Goal: Navigation & Orientation: Understand site structure

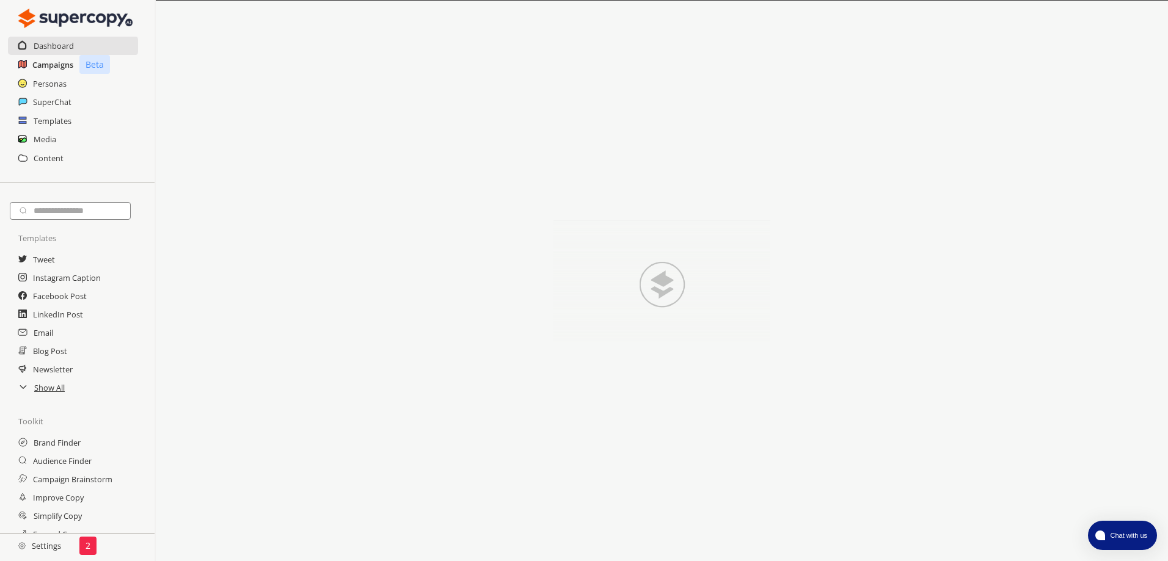
click at [73, 65] on h2 "Campaigns" at bounding box center [52, 65] width 41 height 18
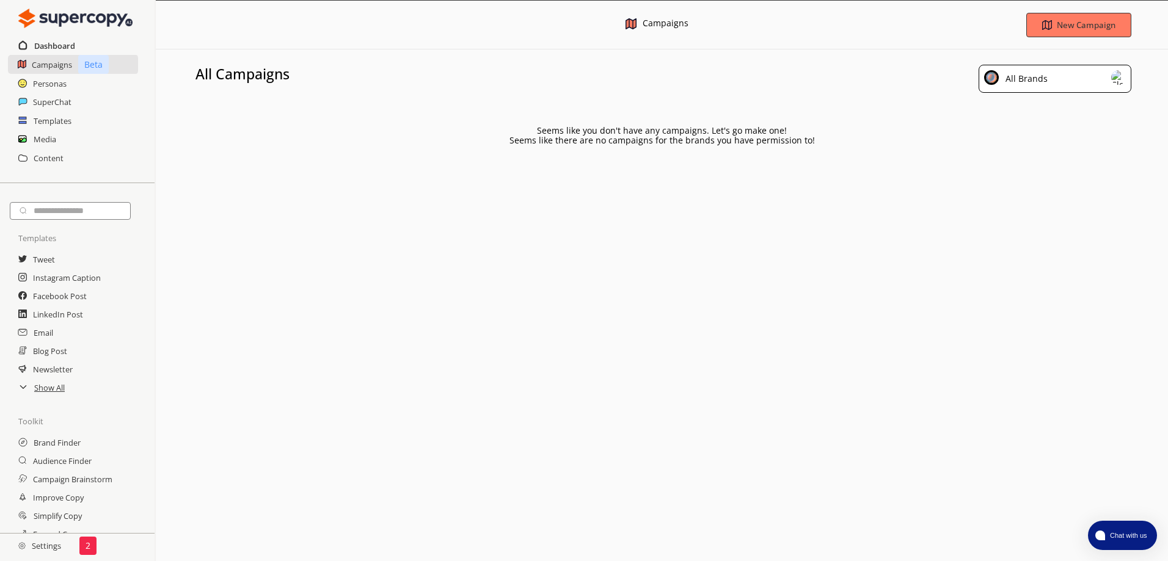
click at [49, 49] on h2 "Dashboard" at bounding box center [54, 46] width 41 height 18
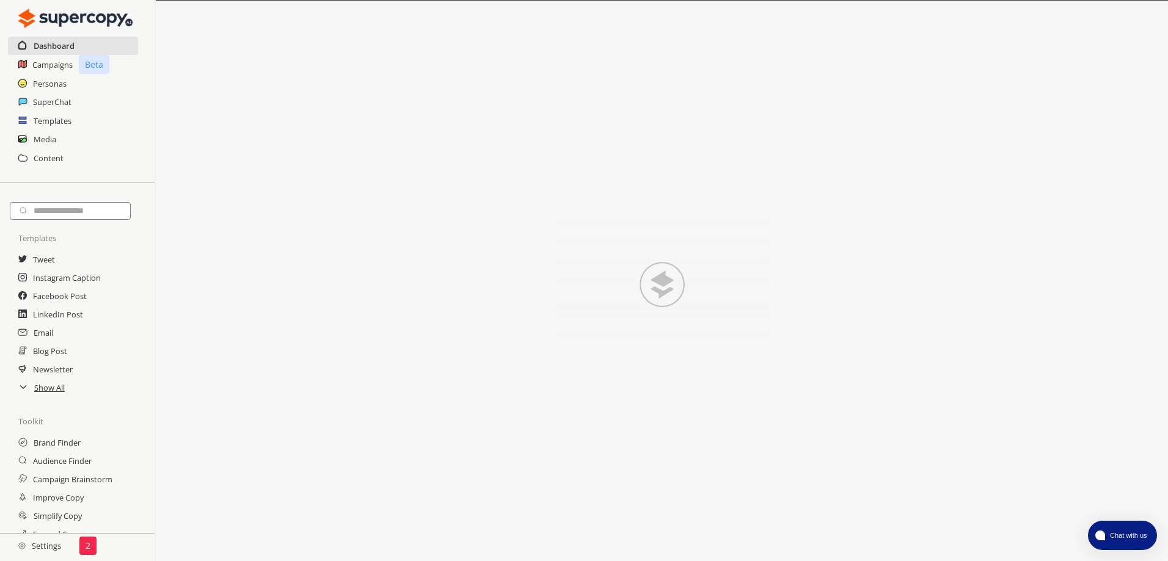
click at [51, 46] on h2 "Dashboard" at bounding box center [54, 46] width 41 height 18
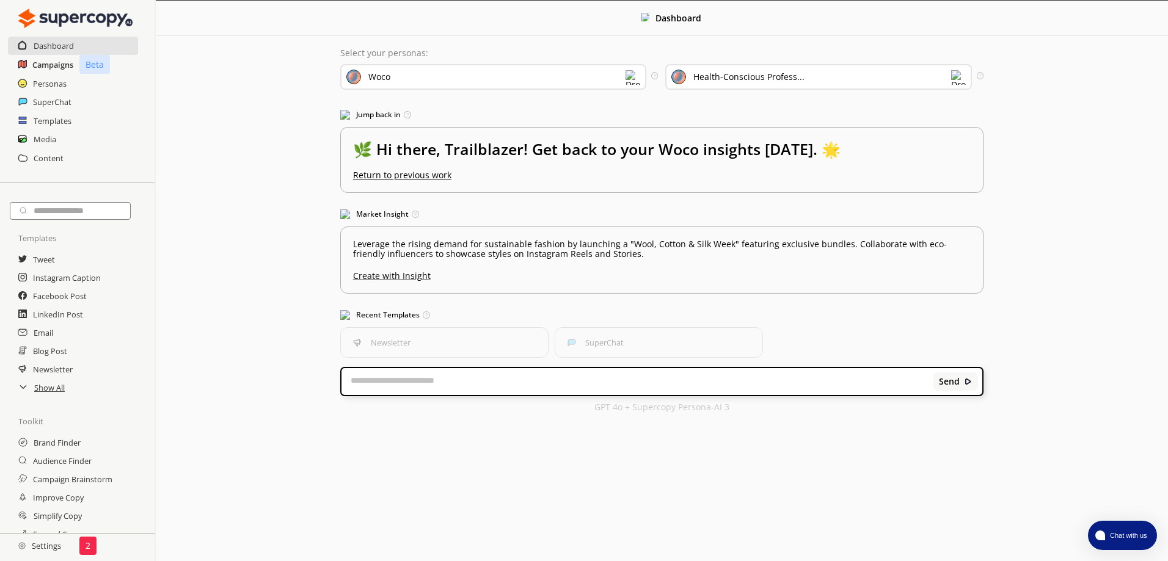
click at [50, 66] on h2 "Campaigns" at bounding box center [52, 65] width 41 height 18
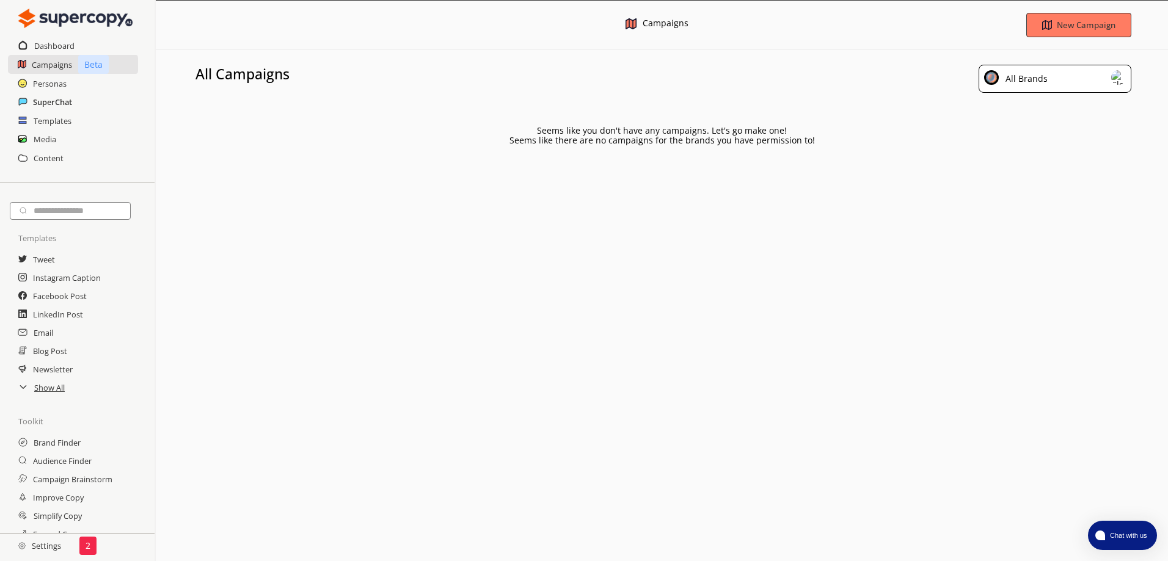
click at [45, 101] on h2 "SuperChat" at bounding box center [52, 102] width 39 height 18
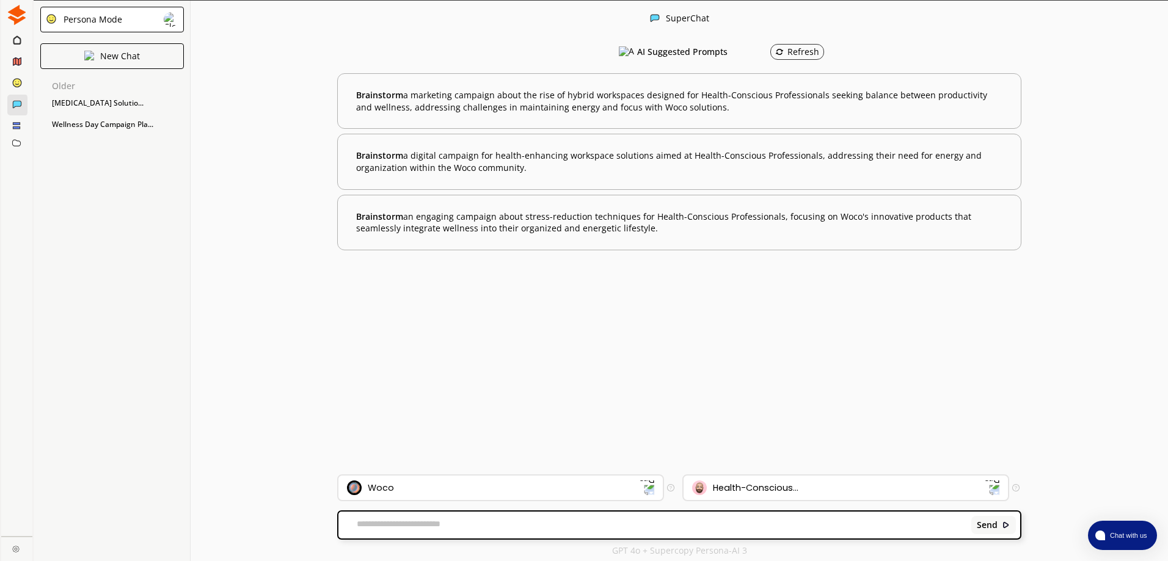
click at [19, 10] on img at bounding box center [17, 15] width 20 height 20
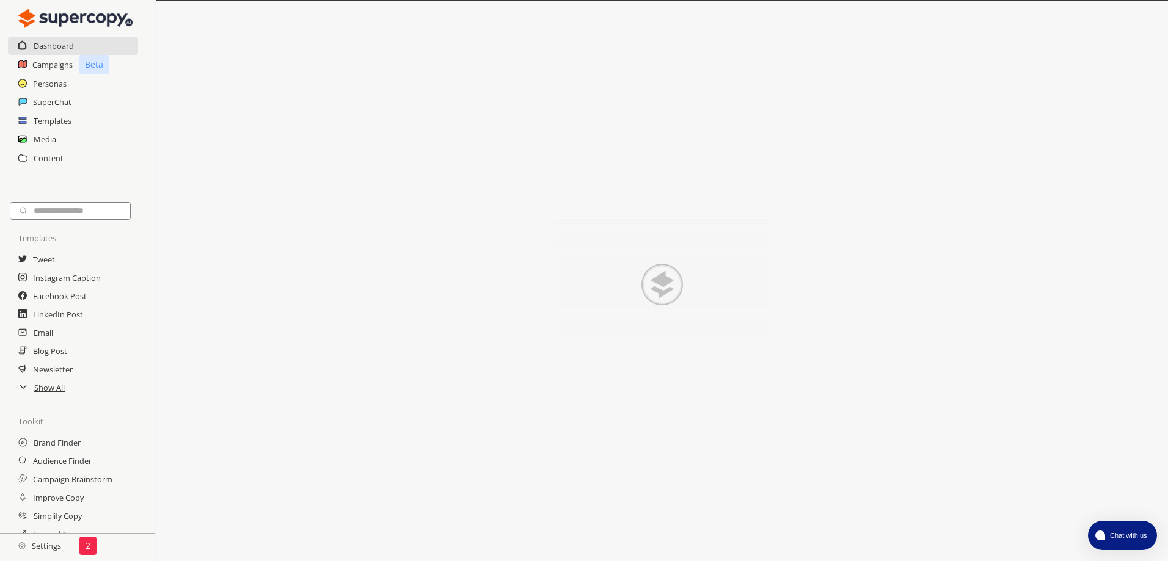
click at [25, 120] on icon at bounding box center [22, 120] width 9 height 9
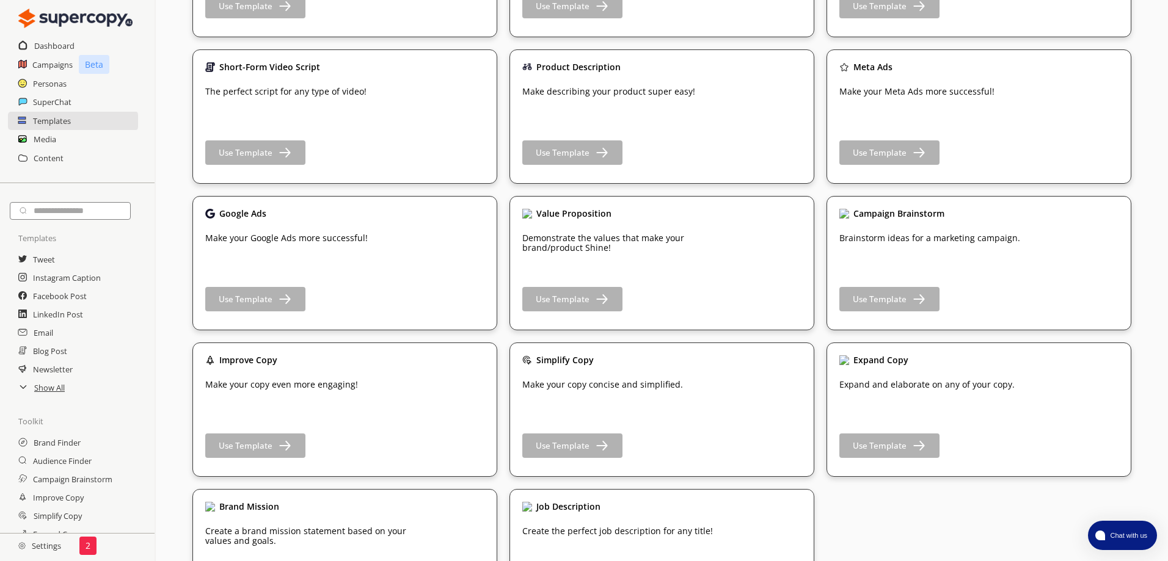
scroll to position [1742, 0]
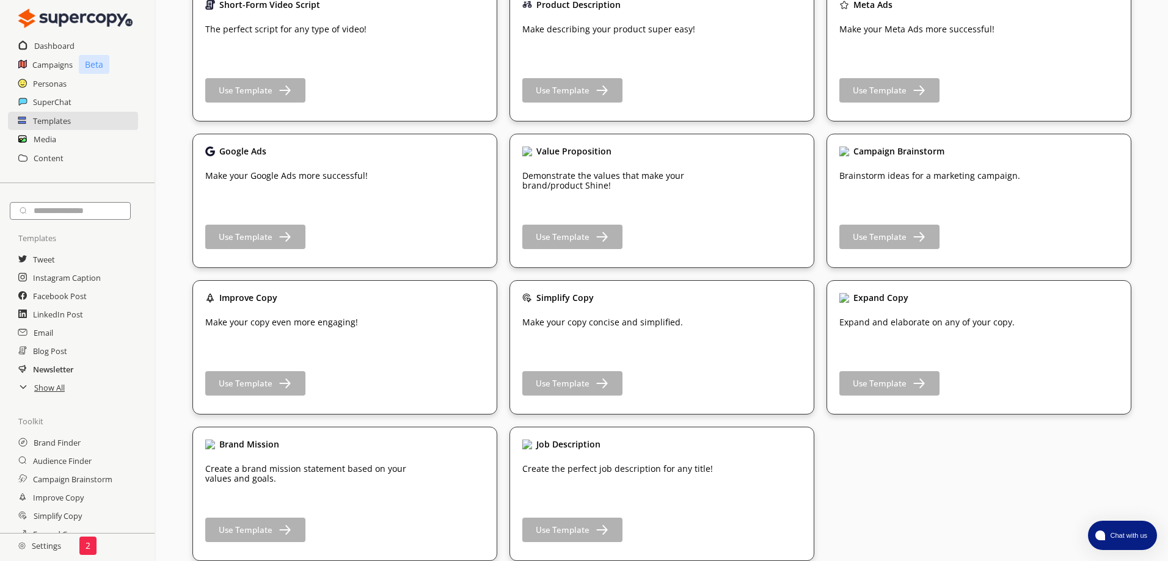
click at [45, 375] on h2 "Newsletter" at bounding box center [53, 369] width 41 height 18
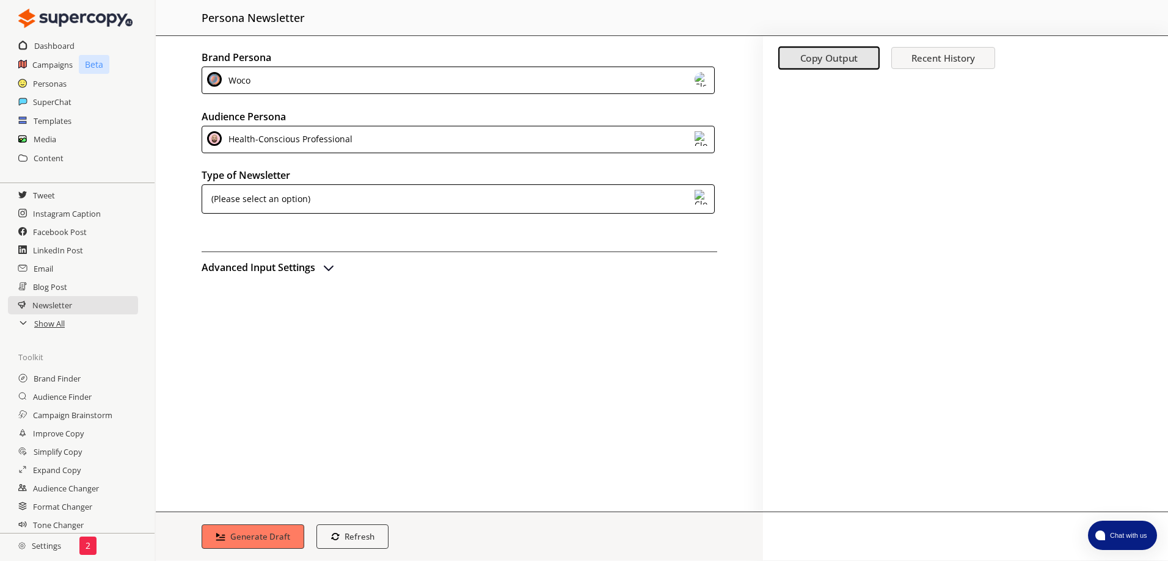
scroll to position [68, 0]
